Goal: Information Seeking & Learning: Learn about a topic

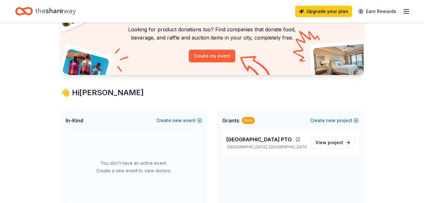
scroll to position [81, 0]
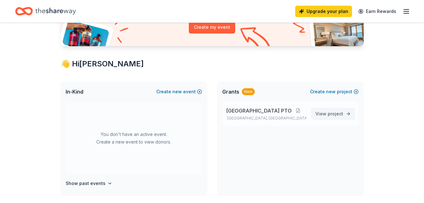
click at [327, 108] on link "View project" at bounding box center [333, 113] width 44 height 11
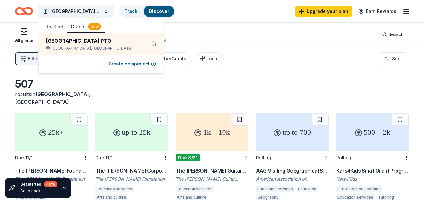
click at [195, 74] on div "507 results in [GEOGRAPHIC_DATA], [GEOGRAPHIC_DATA] 25k+ Due 11/1 The [PERSON_N…" at bounding box center [212, 206] width 424 height 321
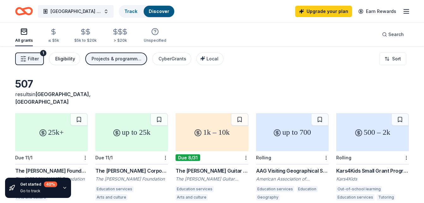
click at [64, 61] on div "Eligibility" at bounding box center [65, 59] width 20 height 8
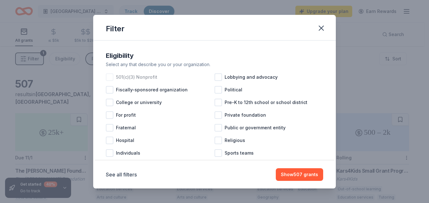
click at [110, 77] on div at bounding box center [110, 77] width 8 height 8
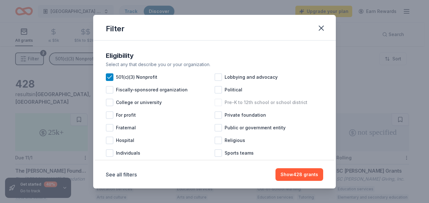
click at [216, 102] on div at bounding box center [218, 103] width 8 height 8
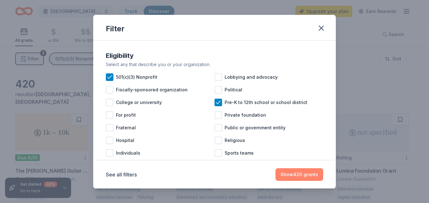
click at [301, 174] on button "Show 420 grants" at bounding box center [299, 174] width 48 height 13
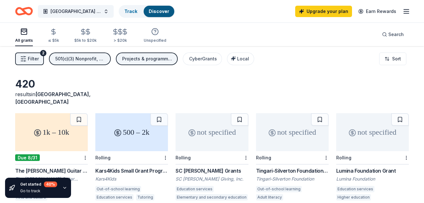
click at [19, 56] on button "Filter 2" at bounding box center [29, 58] width 29 height 13
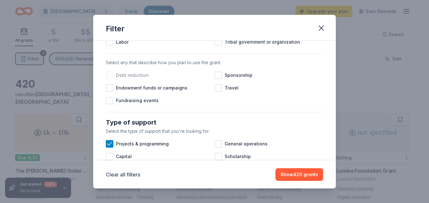
scroll to position [181, 0]
click at [114, 105] on div "Fundraising events" at bounding box center [160, 100] width 109 height 13
click at [217, 79] on div at bounding box center [218, 75] width 8 height 8
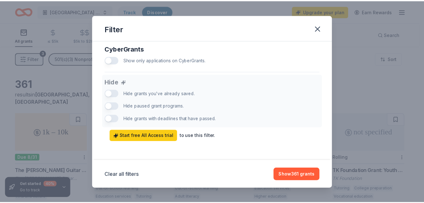
scroll to position [423, 0]
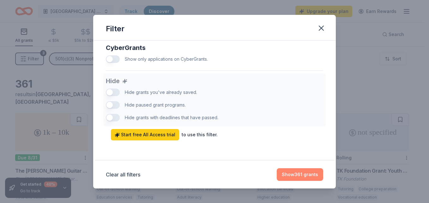
click at [307, 178] on button "Show 361 grants" at bounding box center [300, 174] width 46 height 13
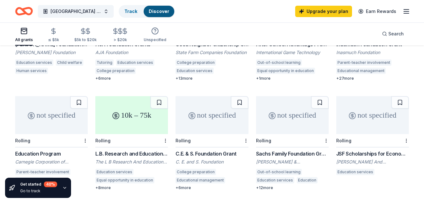
scroll to position [264, 0]
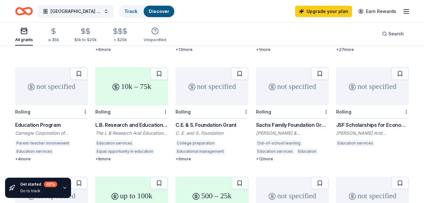
click at [46, 105] on div "Rolling" at bounding box center [51, 111] width 73 height 13
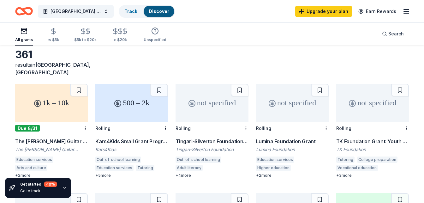
scroll to position [0, 0]
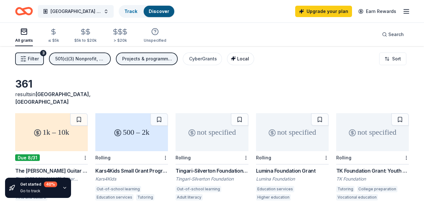
click at [239, 59] on span "Local" at bounding box center [243, 58] width 12 height 5
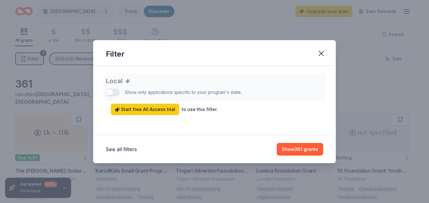
click at [308, 158] on div "See all filters Show 361 grants" at bounding box center [214, 149] width 242 height 28
click at [299, 147] on button "Show 361 grants" at bounding box center [300, 149] width 46 height 13
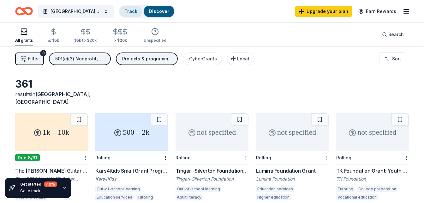
click at [133, 11] on link "Track" at bounding box center [130, 11] width 13 height 5
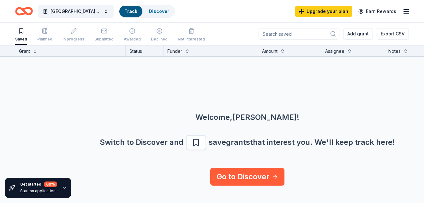
scroll to position [0, 0]
click at [163, 11] on link "Discover" at bounding box center [159, 11] width 21 height 5
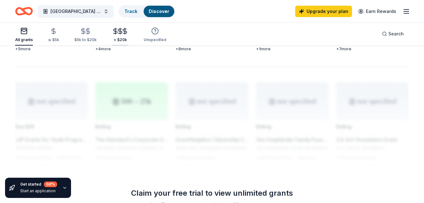
scroll to position [484, 0]
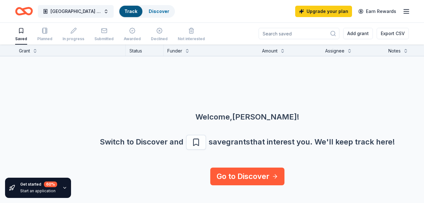
scroll to position [0, 0]
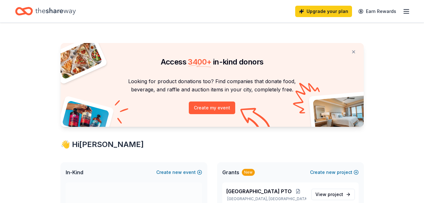
scroll to position [81, 0]
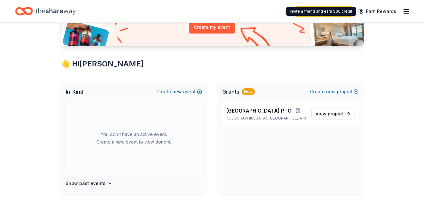
click at [400, 13] on div "Upgrade your plan Earn Rewards" at bounding box center [352, 11] width 115 height 15
click at [404, 9] on icon "button" at bounding box center [407, 12] width 8 height 8
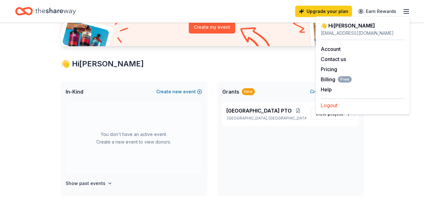
click at [335, 107] on button "Logout" at bounding box center [329, 105] width 17 height 8
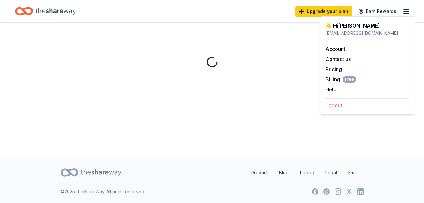
scroll to position [0, 0]
